Goal: Task Accomplishment & Management: Use online tool/utility

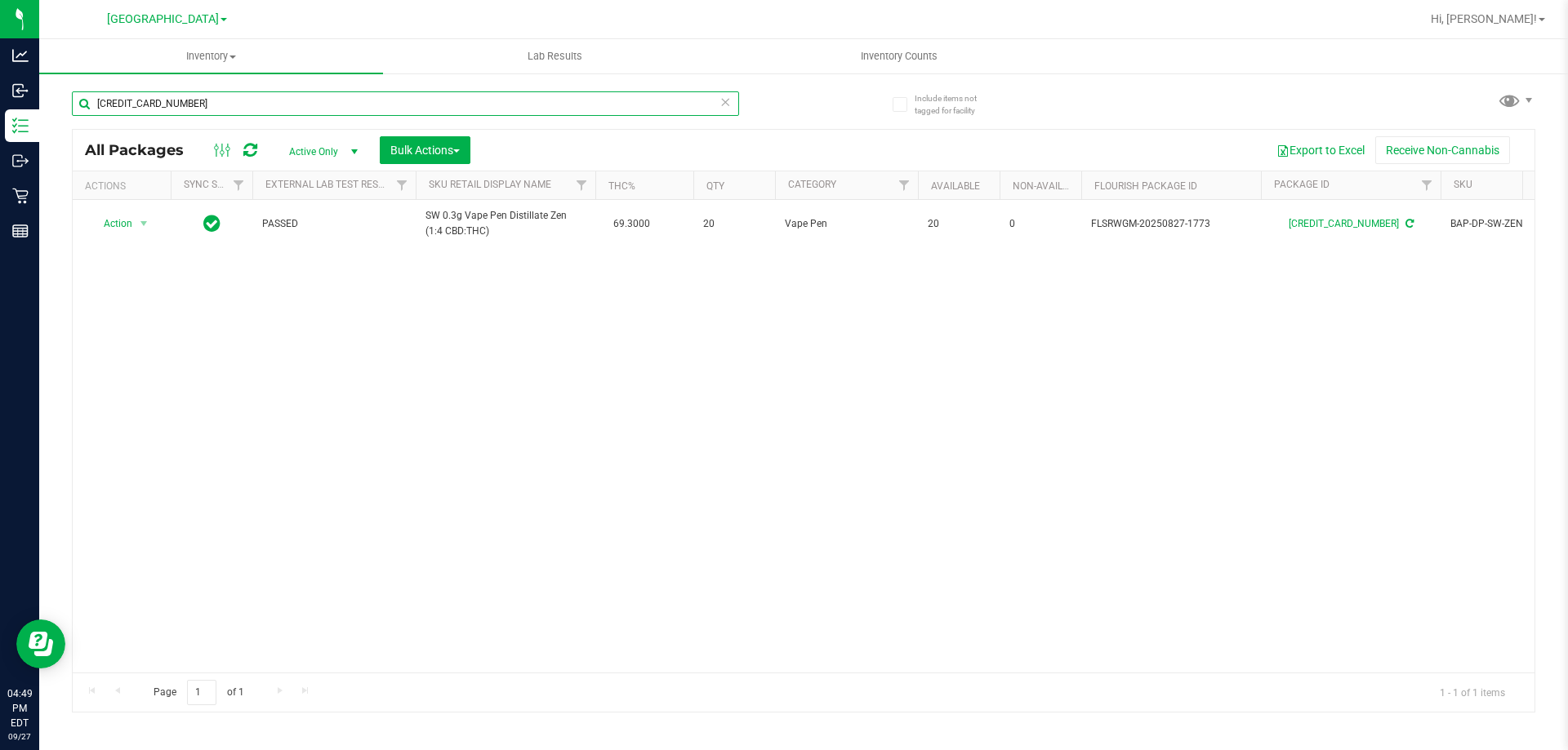
click at [327, 103] on input "[CREDIT_CARD_NUMBER]" at bounding box center [406, 103] width 667 height 25
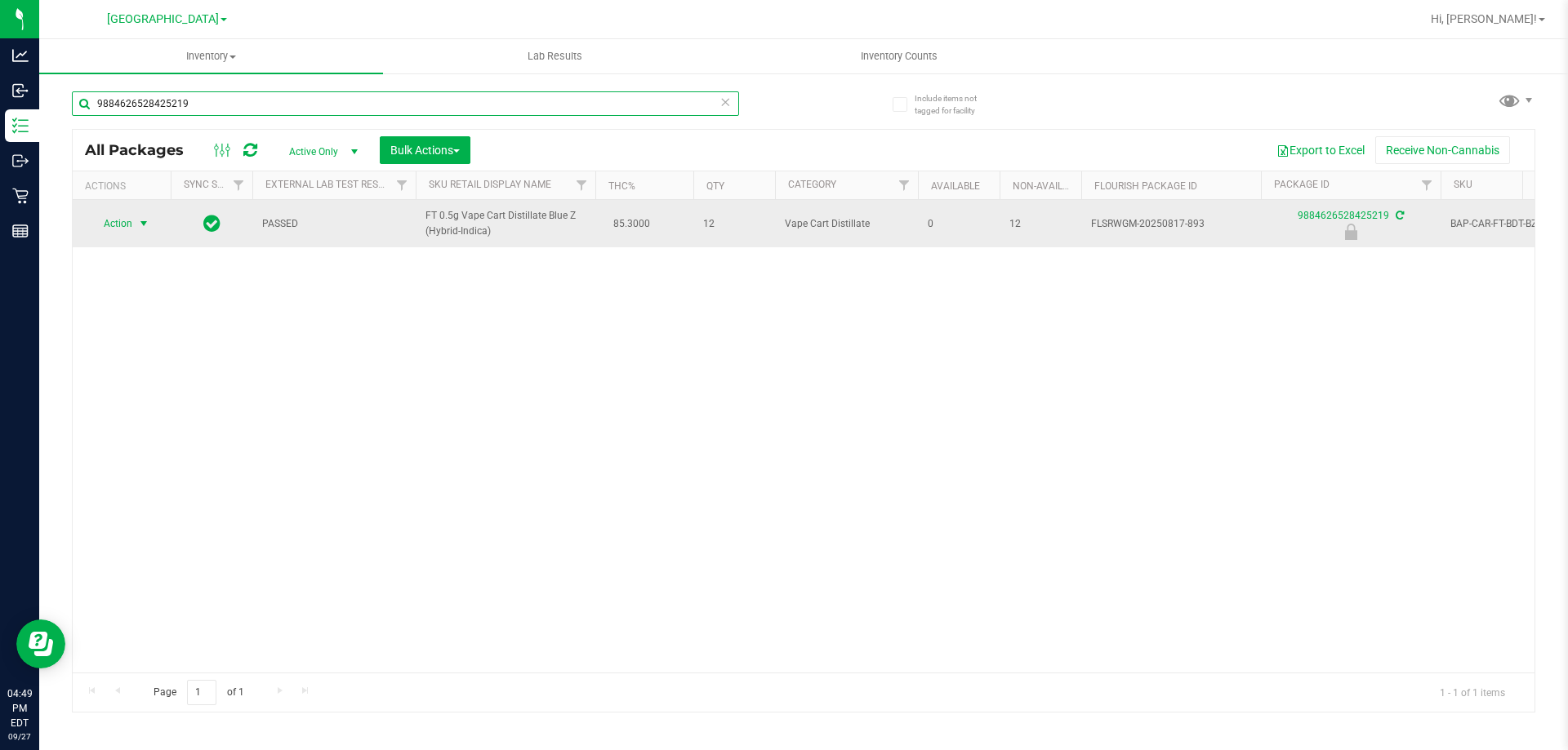
type input "9884626528425219"
click at [124, 227] on span "Action" at bounding box center [111, 223] width 44 height 23
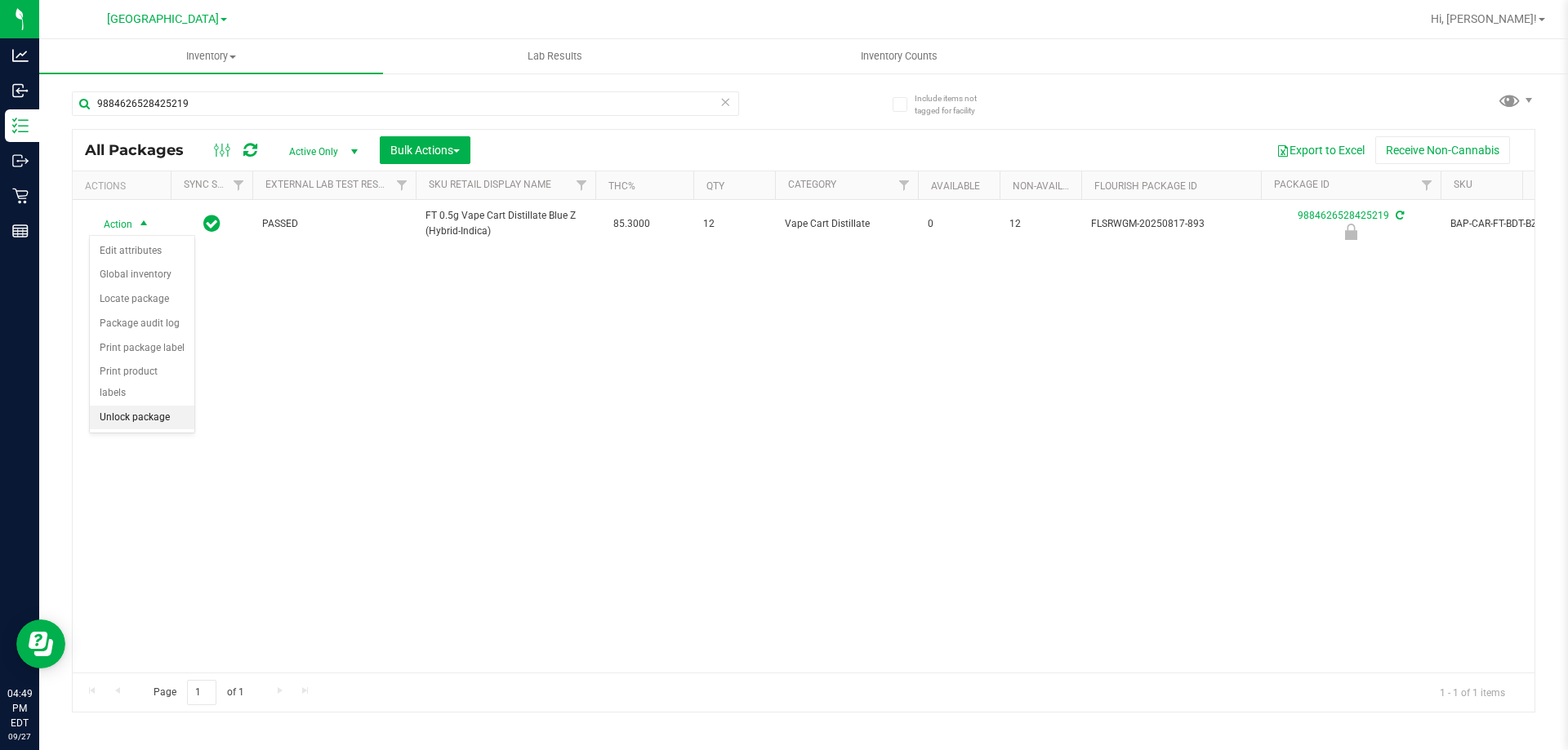
click at [162, 406] on li "Unlock package" at bounding box center [142, 417] width 104 height 25
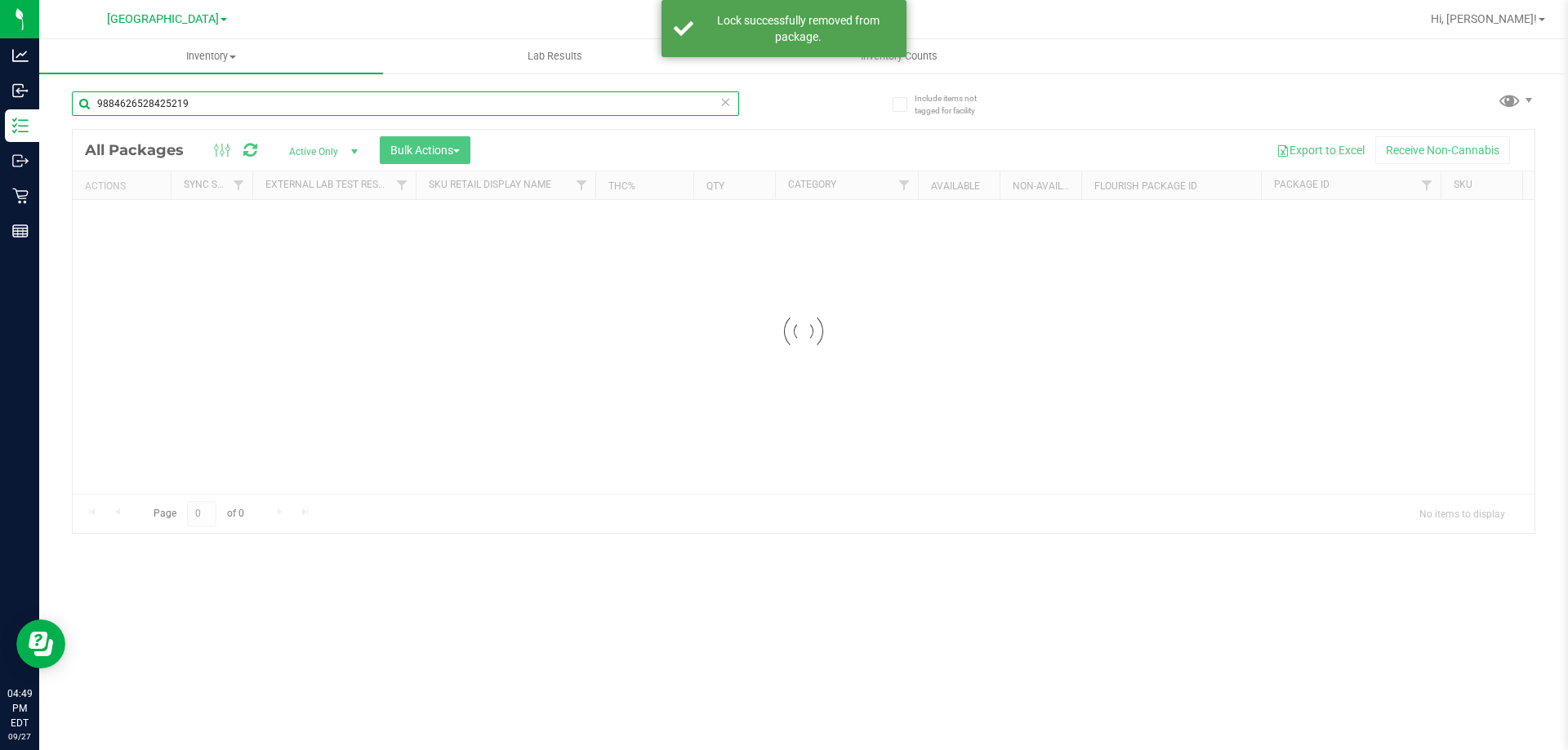
click at [218, 105] on input "9884626528425219" at bounding box center [406, 103] width 667 height 25
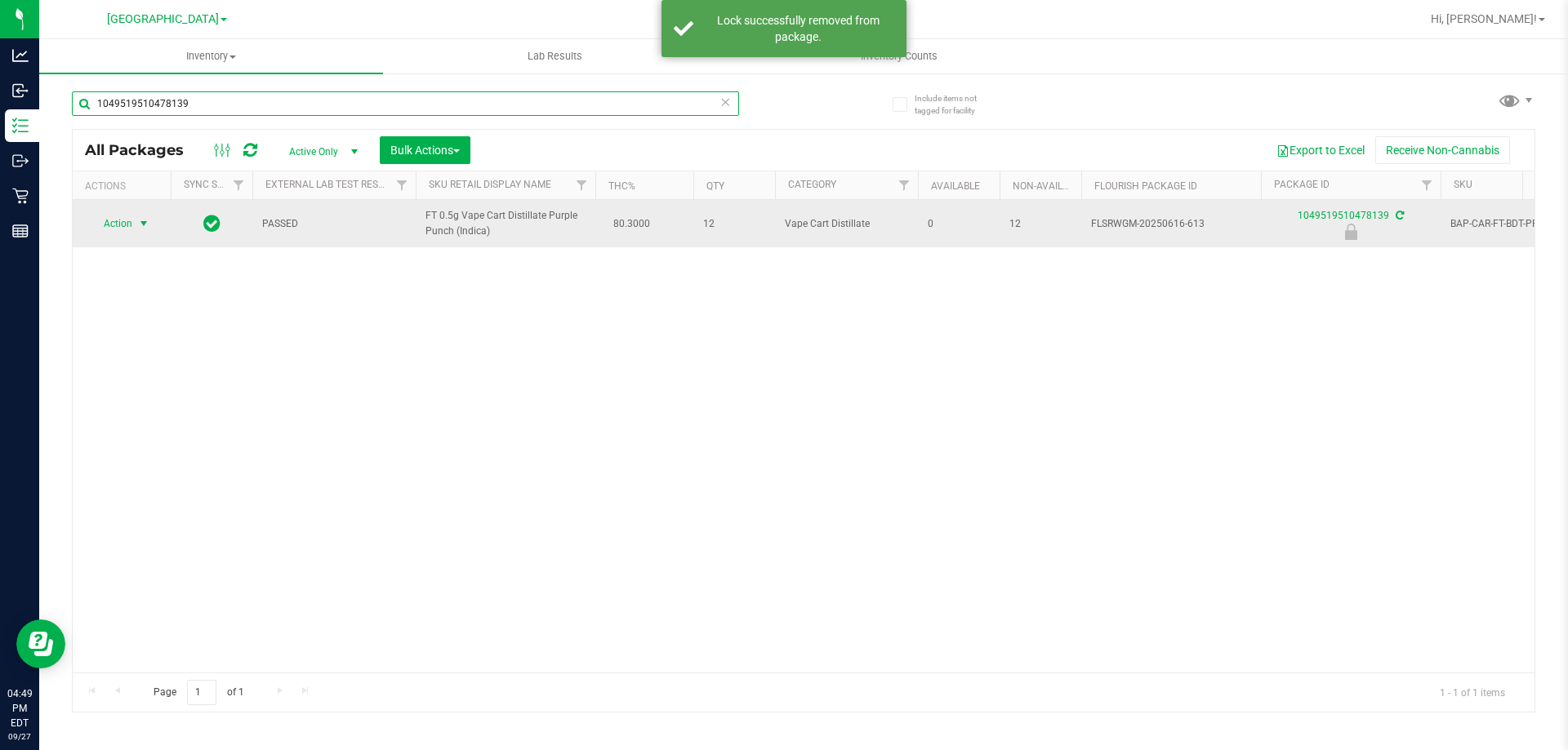
type input "1049519510478139"
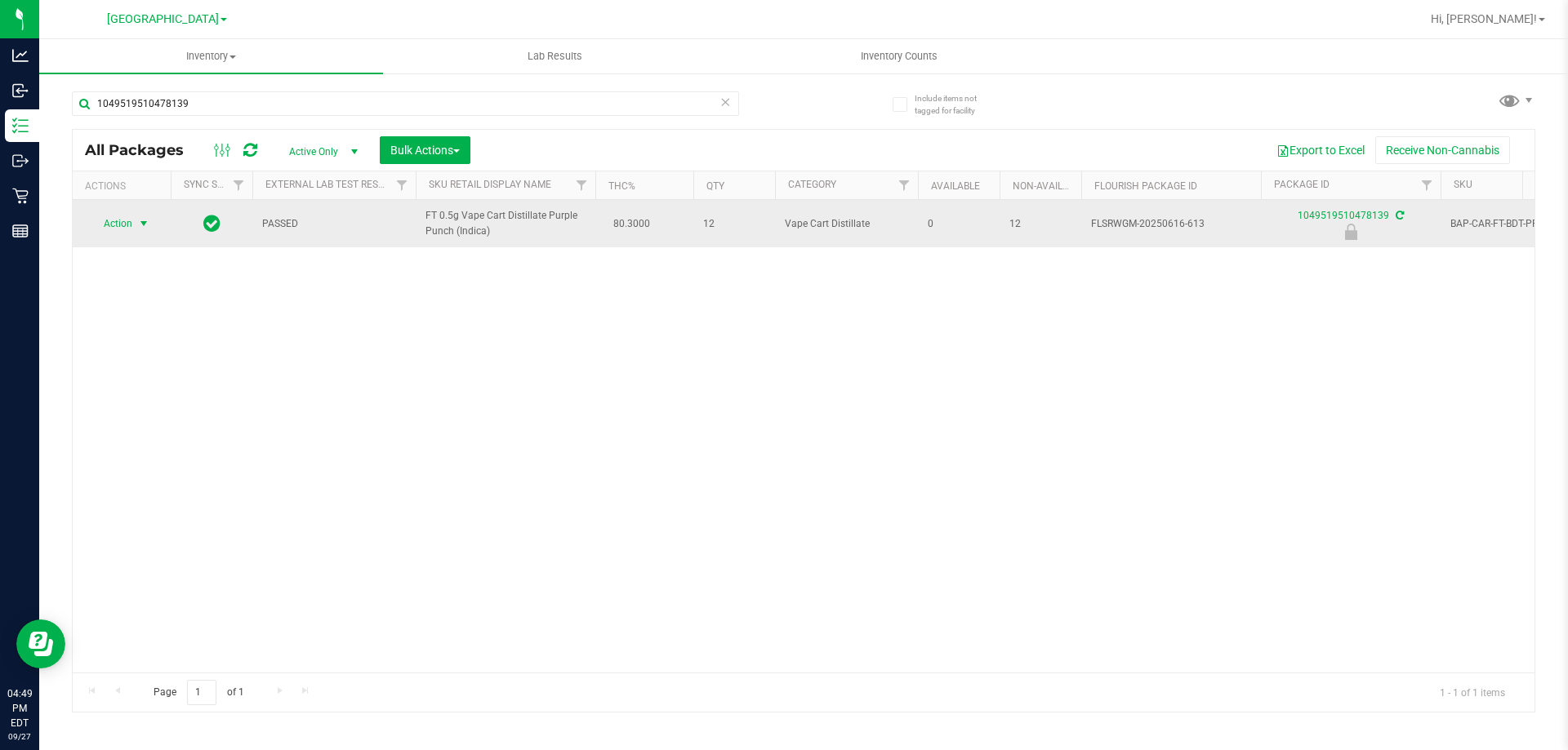
click at [127, 223] on span "Action" at bounding box center [111, 223] width 44 height 23
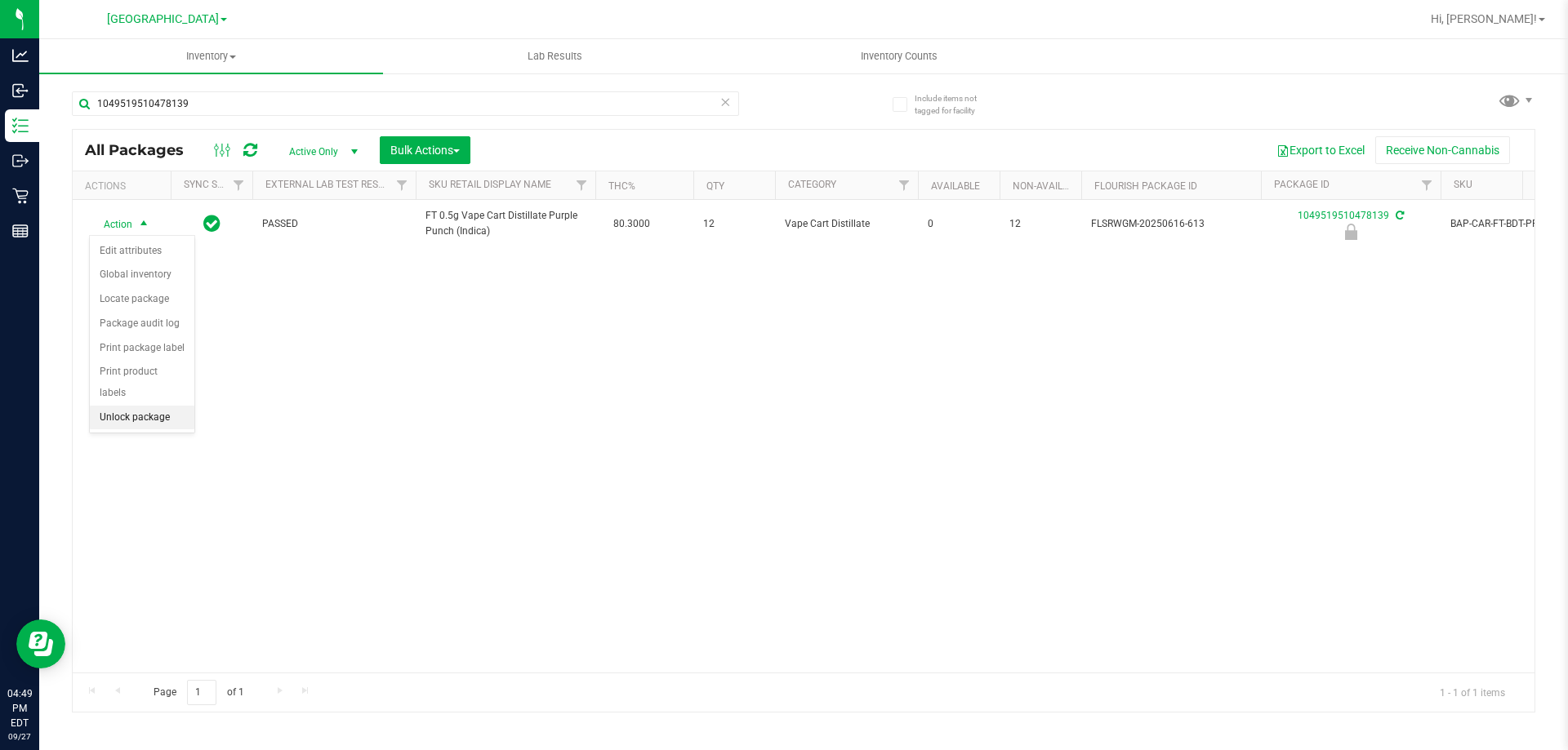
click at [142, 406] on li "Unlock package" at bounding box center [142, 417] width 104 height 25
